Goal: Task Accomplishment & Management: Use online tool/utility

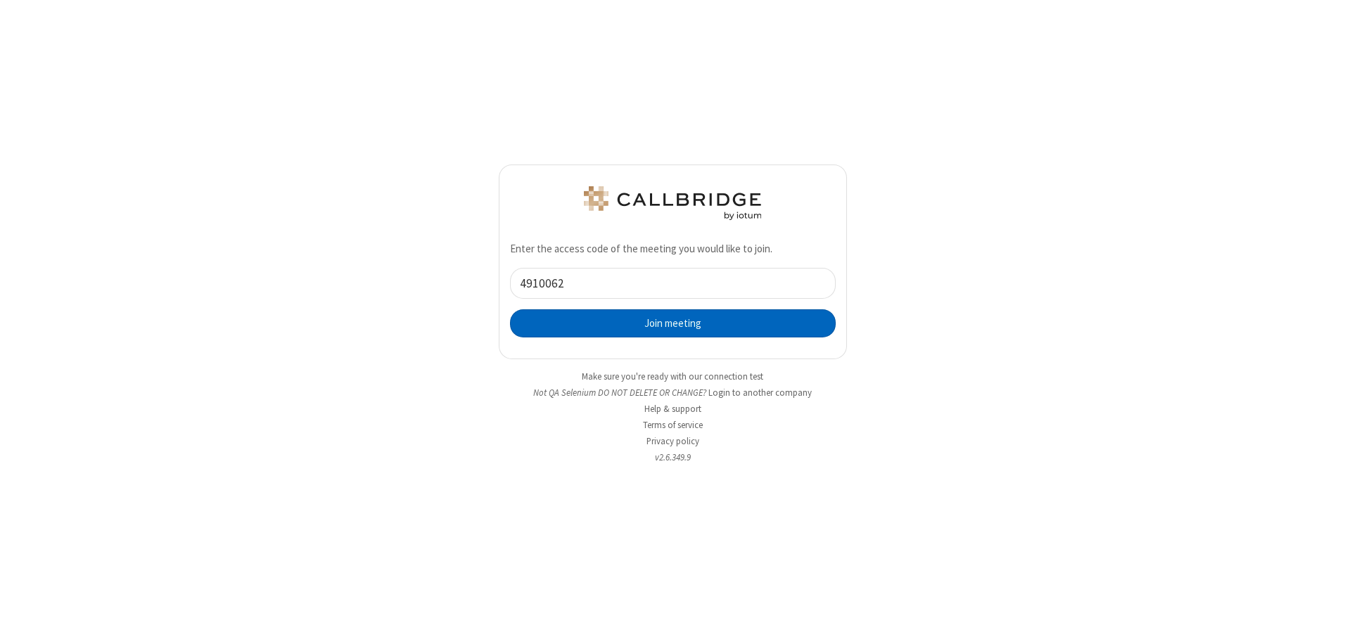
type input "4910062"
click at [673, 323] on button "Join meeting" at bounding box center [673, 324] width 326 height 28
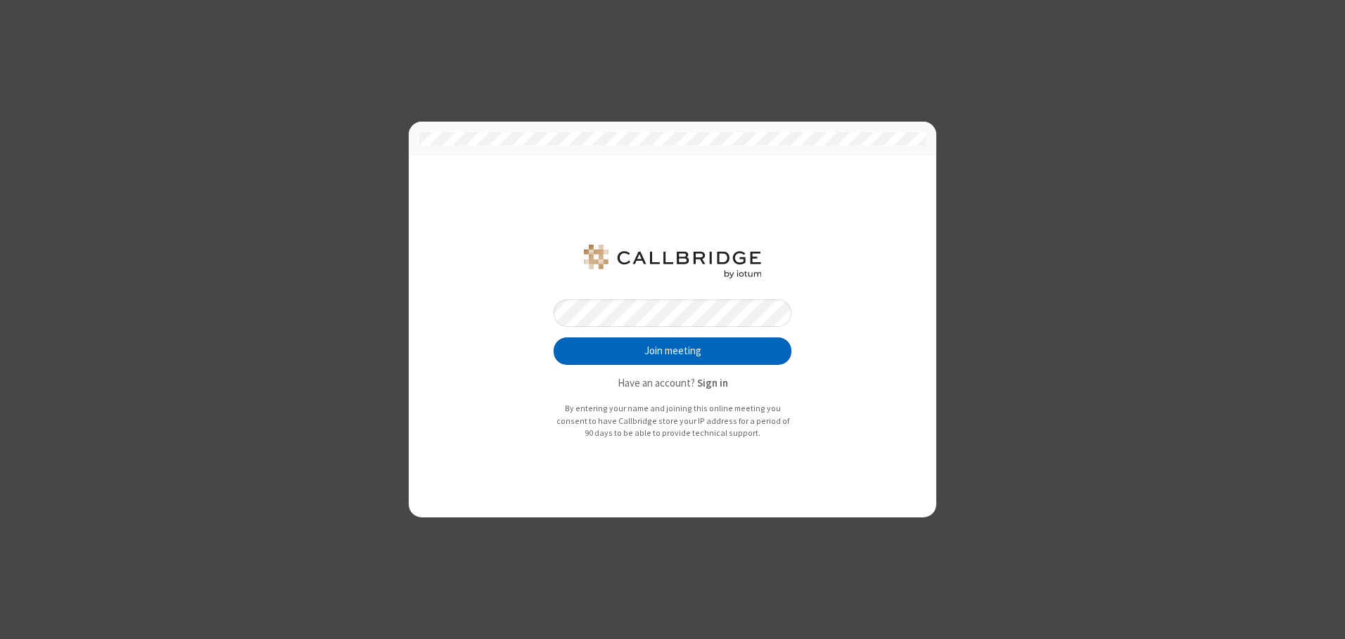
click at [673, 351] on button "Join meeting" at bounding box center [673, 352] width 238 height 28
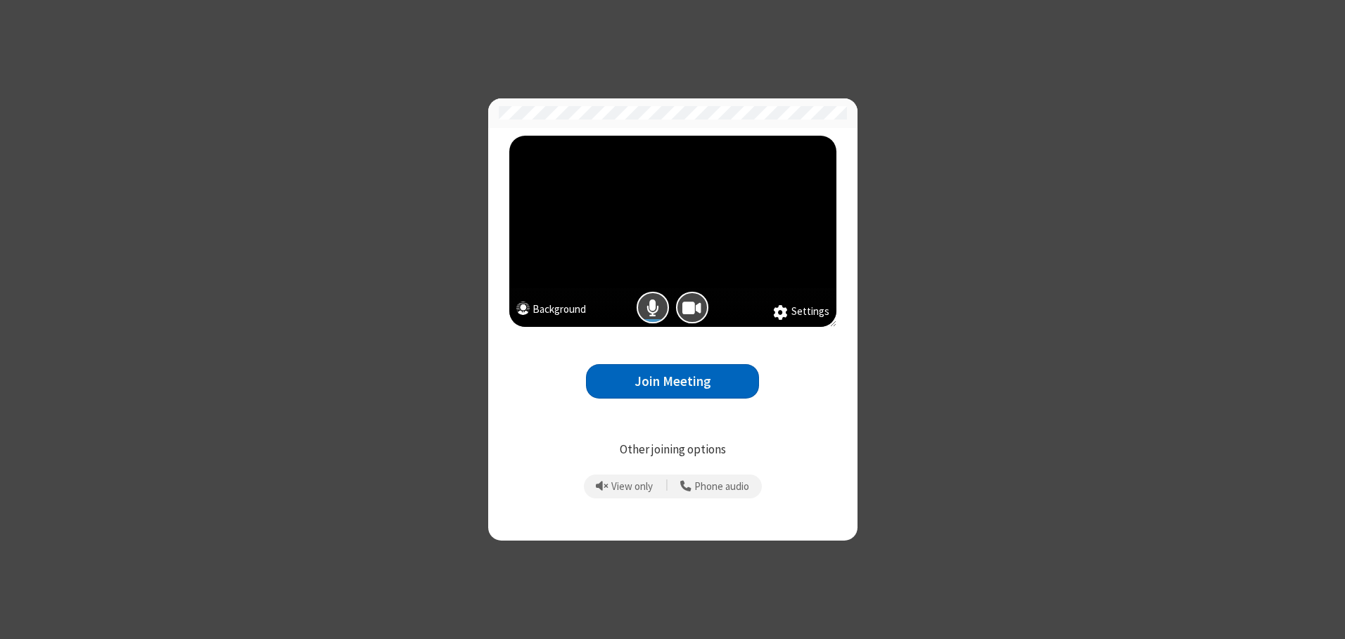
click at [673, 381] on button "Join Meeting" at bounding box center [672, 381] width 173 height 34
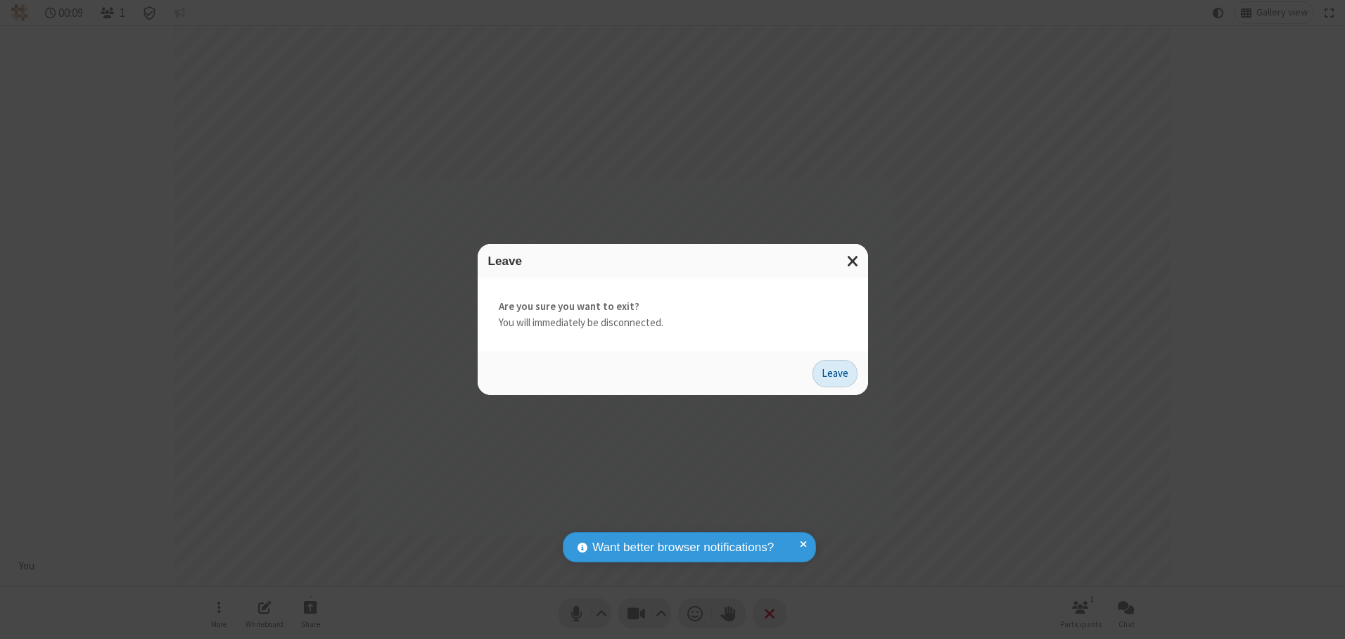
click at [835, 374] on button "Leave" at bounding box center [835, 374] width 45 height 28
